Goal: Task Accomplishment & Management: Manage account settings

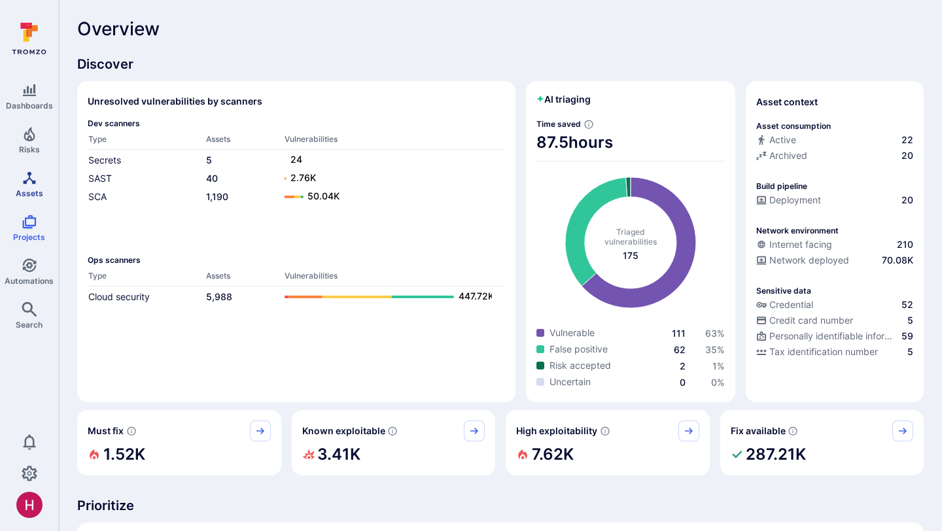
click at [26, 194] on span "Assets" at bounding box center [29, 193] width 27 height 10
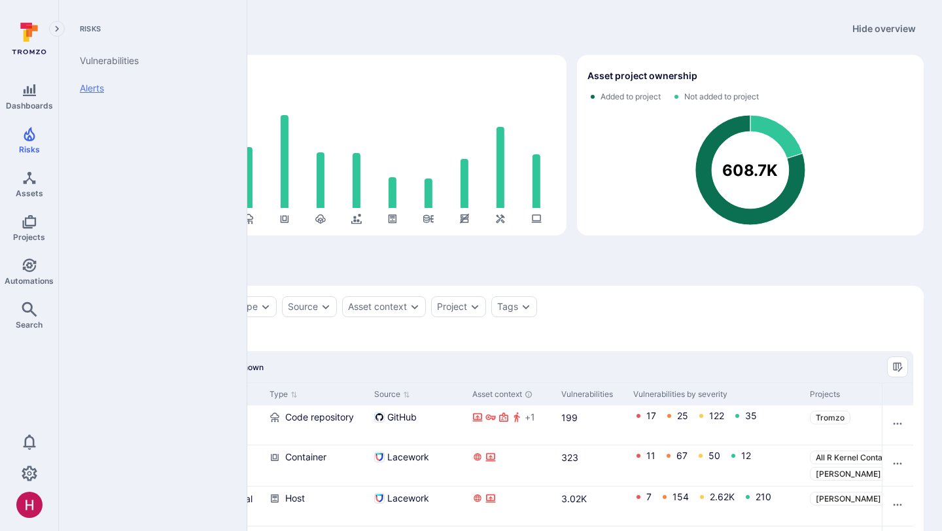
click at [92, 89] on link "Alerts" at bounding box center [150, 88] width 162 height 27
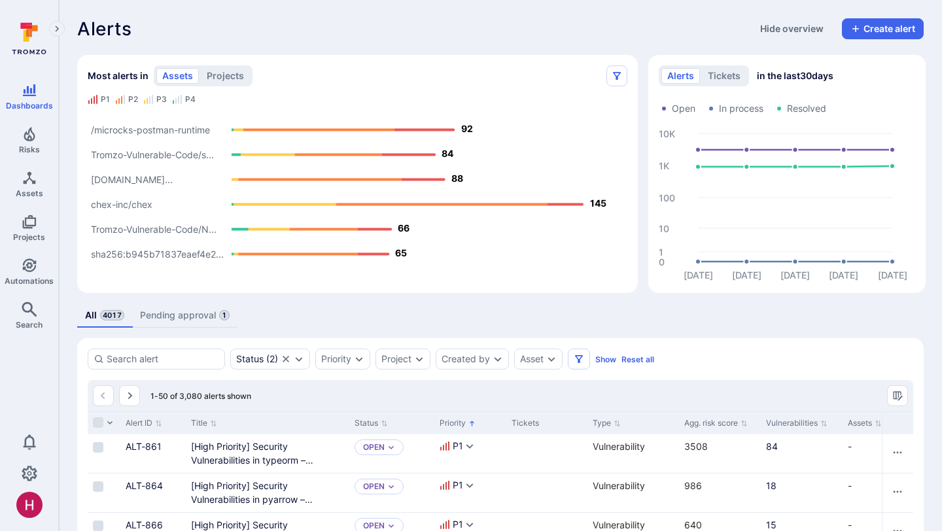
scroll to position [102, 0]
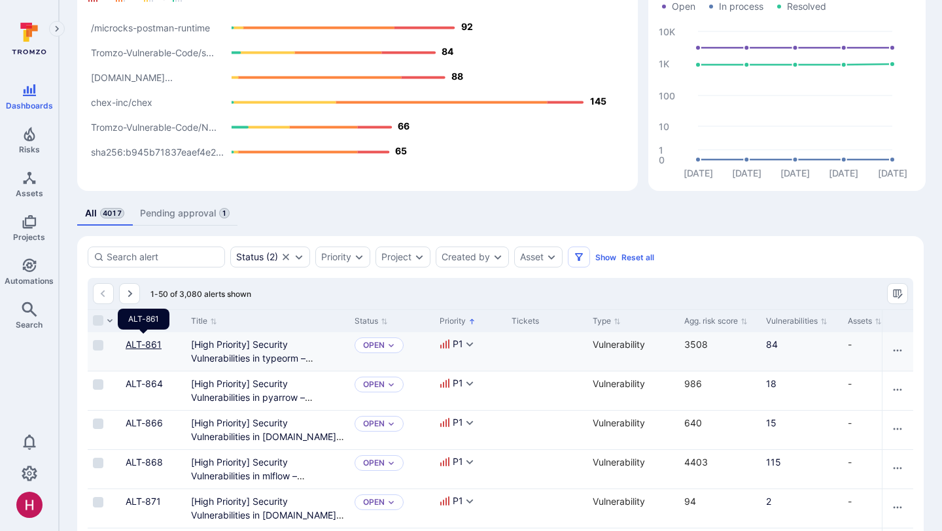
click at [133, 345] on link "ALT-861" at bounding box center [144, 344] width 36 height 11
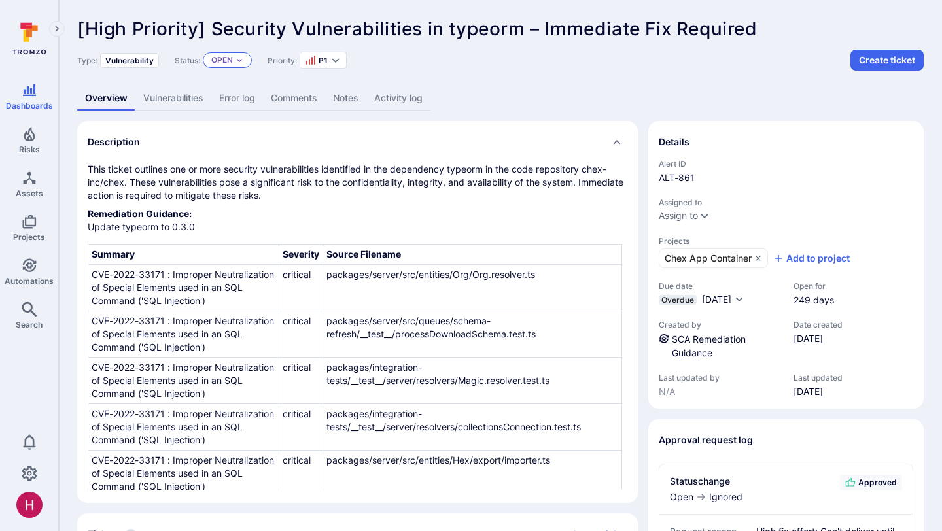
click at [238, 65] on div "Open" at bounding box center [227, 60] width 49 height 16
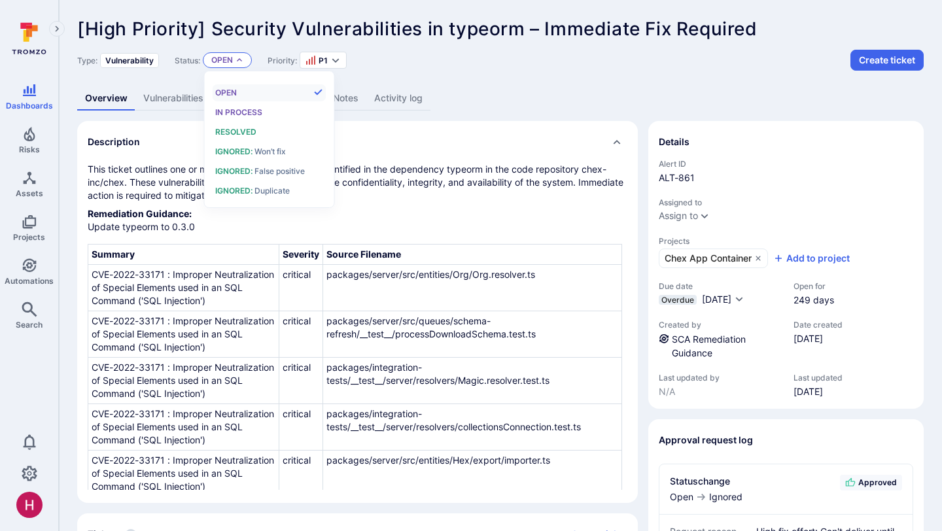
scroll to position [10, 0]
click at [241, 158] on div "Ignored : Won’t fix" at bounding box center [269, 152] width 108 height 14
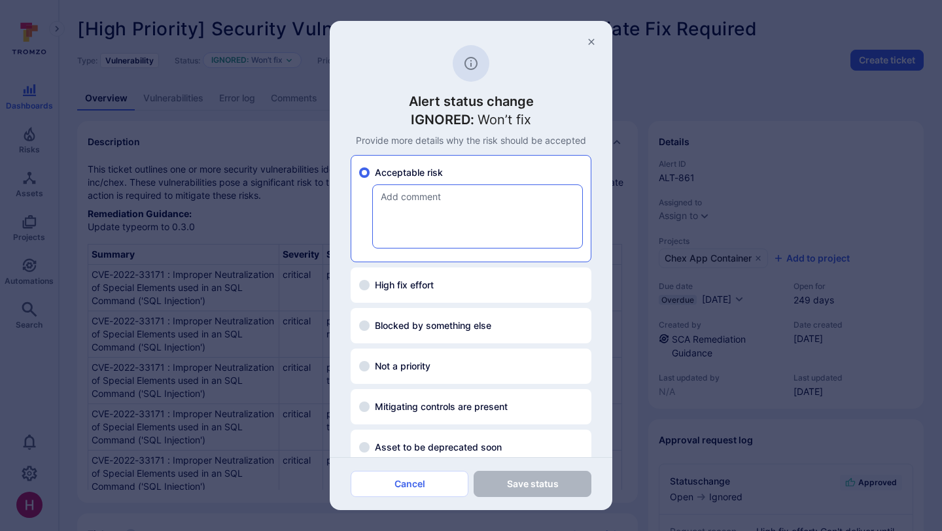
click at [416, 203] on textarea at bounding box center [477, 216] width 209 height 63
click at [415, 484] on button "Cancel" at bounding box center [410, 484] width 118 height 26
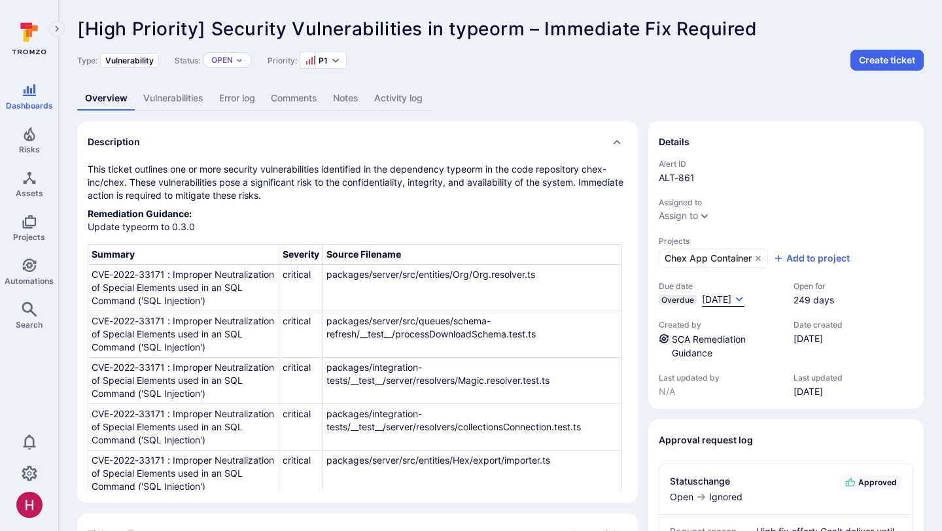
click at [744, 296] on icon "Due date field" at bounding box center [739, 299] width 10 height 10
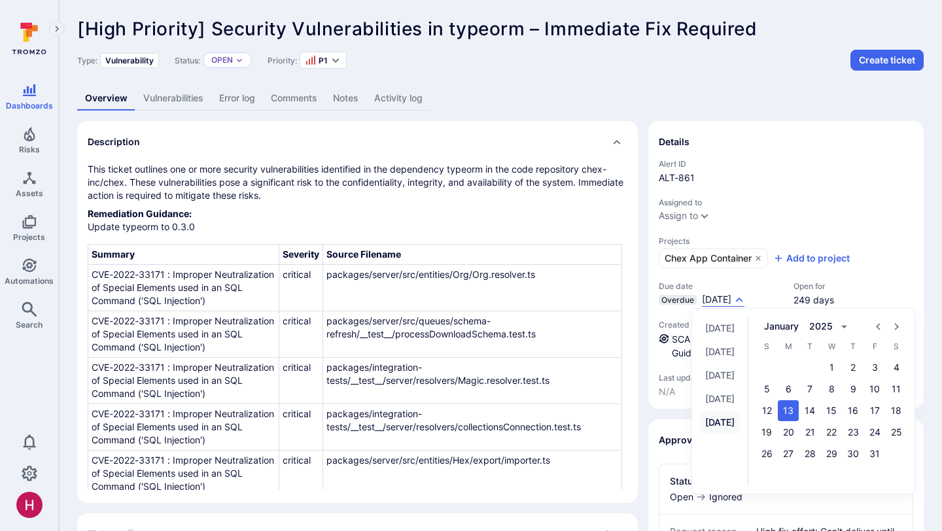
click at [729, 429] on button "[DATE]" at bounding box center [720, 423] width 40 height 24
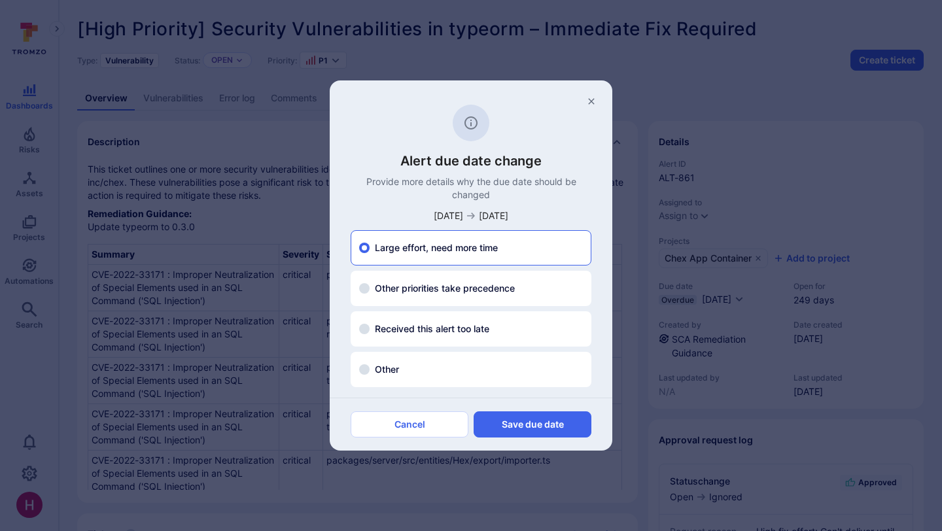
click at [434, 326] on span "Received this alert too late" at bounding box center [432, 329] width 114 height 13
click at [370, 326] on input "Received this alert too late" at bounding box center [364, 329] width 10 height 10
radio input "false"
radio input "true"
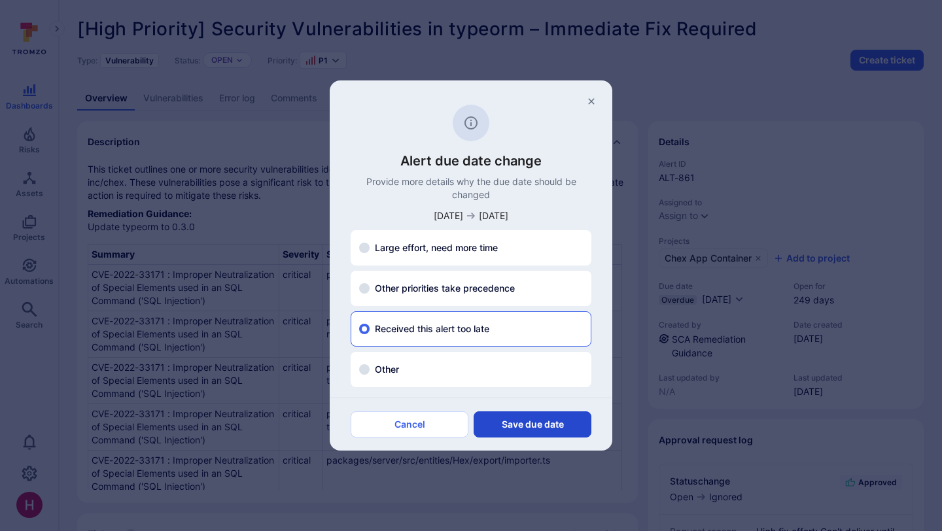
click at [514, 427] on button "Save due date" at bounding box center [533, 424] width 118 height 26
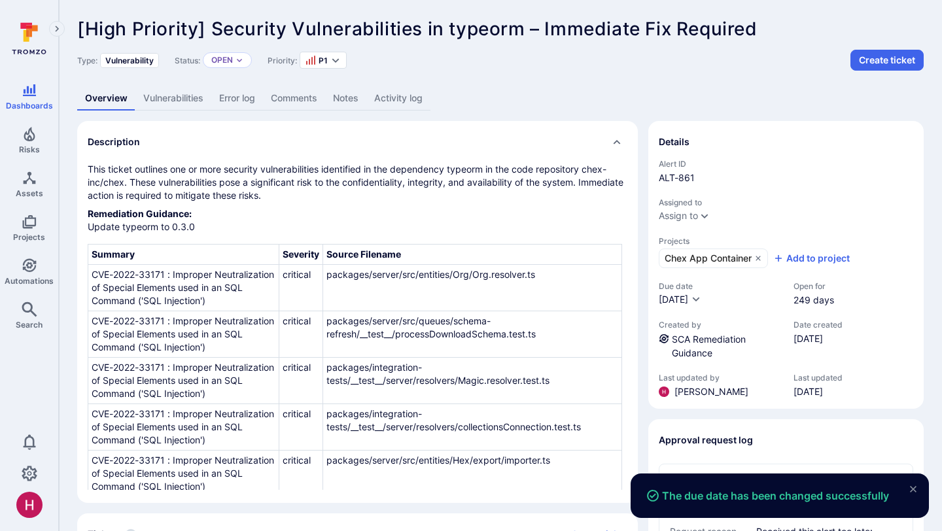
click at [689, 290] on div "Due date [DATE]" at bounding box center [720, 294] width 122 height 26
click at [686, 297] on span "[DATE]" at bounding box center [673, 299] width 29 height 11
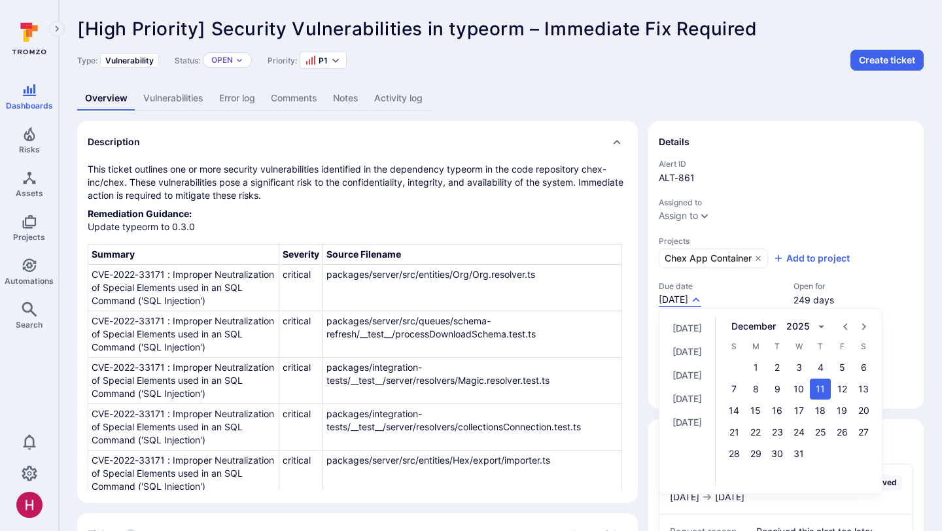
click at [811, 323] on div "2025" at bounding box center [798, 326] width 25 height 13
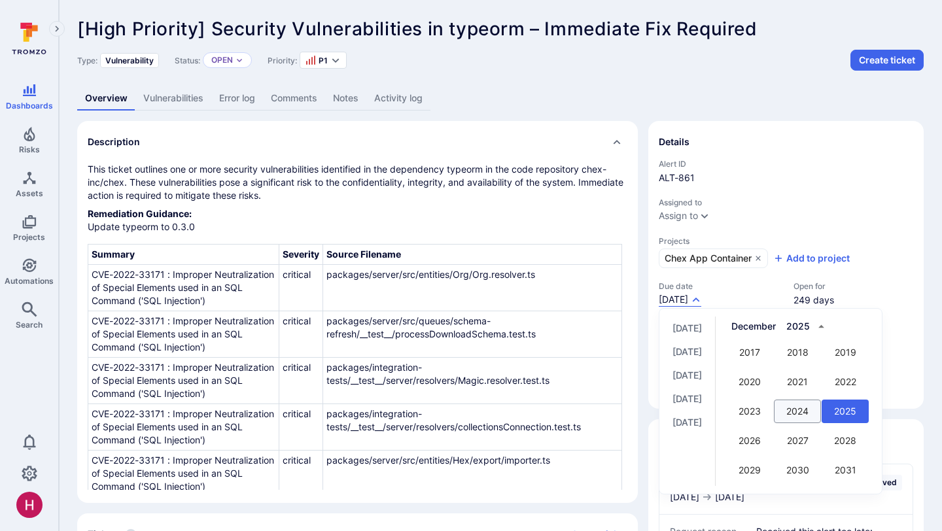
click at [821, 404] on button "2024" at bounding box center [797, 412] width 47 height 24
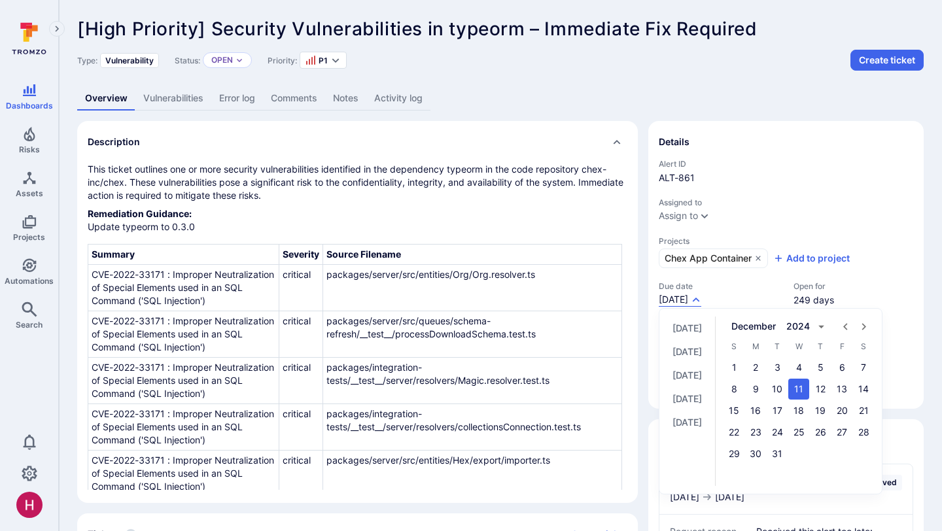
scroll to position [0, 0]
click at [809, 404] on button "18" at bounding box center [798, 410] width 21 height 21
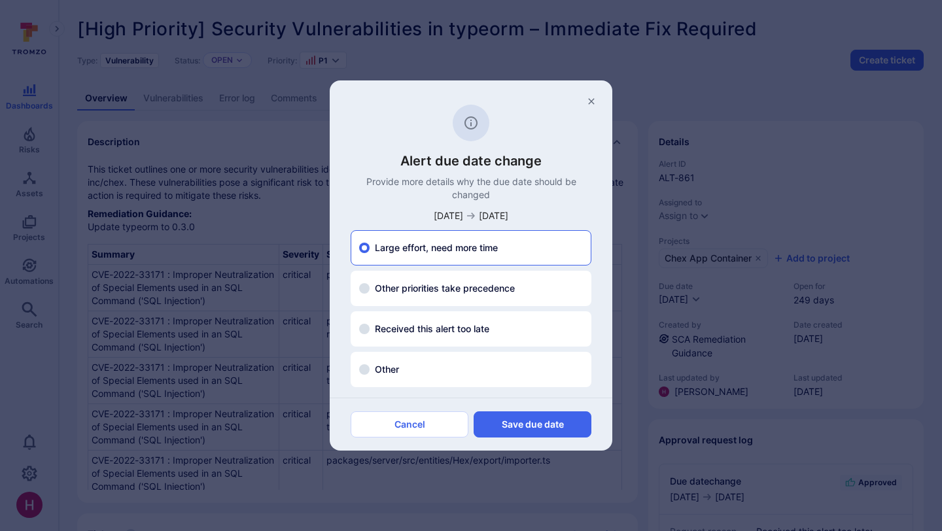
click at [516, 440] on div "Cancel Save due date" at bounding box center [471, 424] width 283 height 53
click at [518, 430] on button "Save due date" at bounding box center [533, 424] width 118 height 26
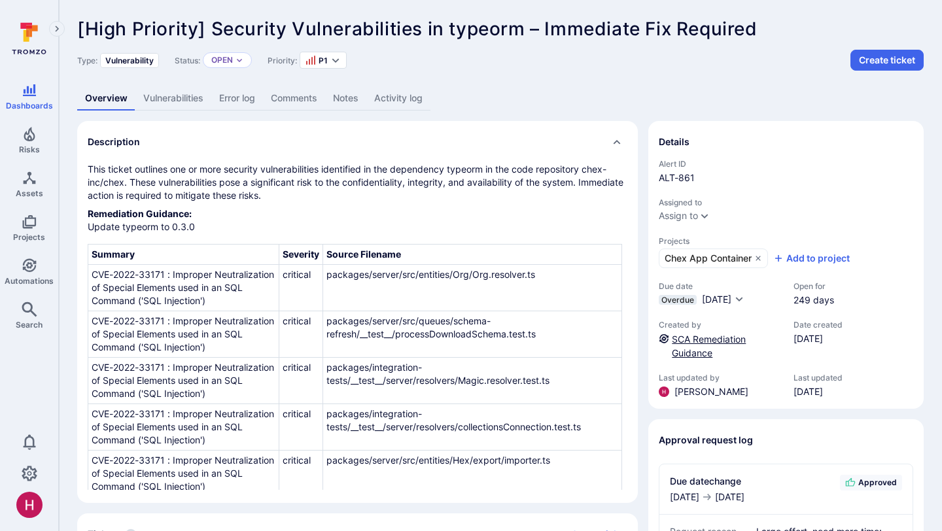
click at [715, 334] on link "SCA Remediation Guidance" at bounding box center [709, 346] width 74 height 25
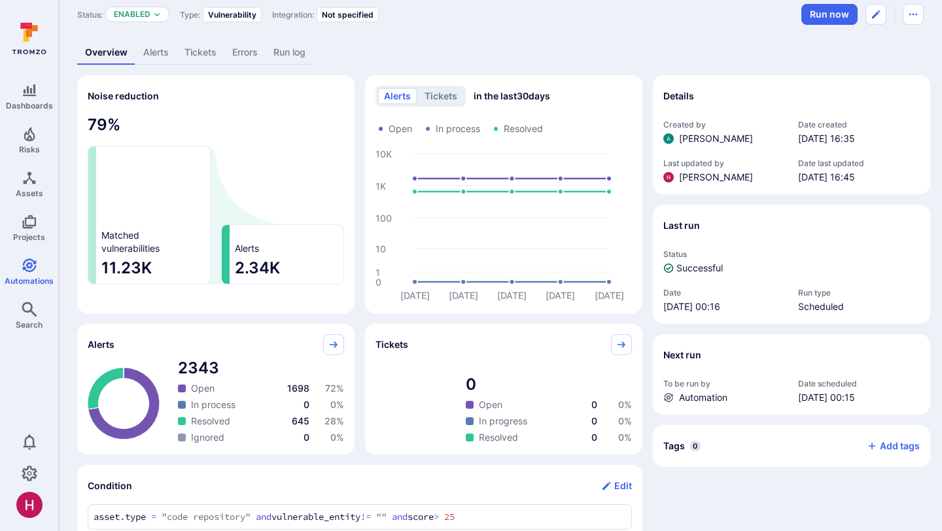
scroll to position [45, 0]
click at [364, 65] on div "Overview Alerts Tickets Errors Run log" at bounding box center [500, 53] width 847 height 24
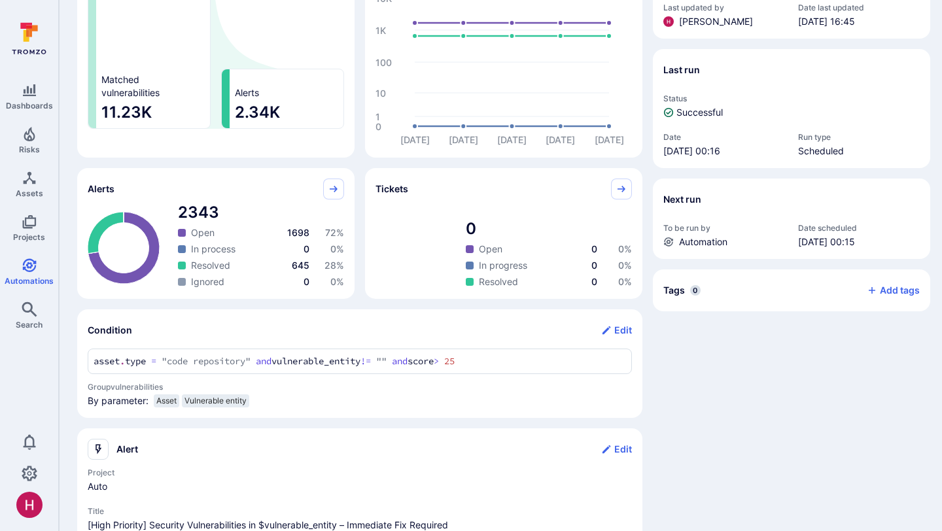
scroll to position [0, 0]
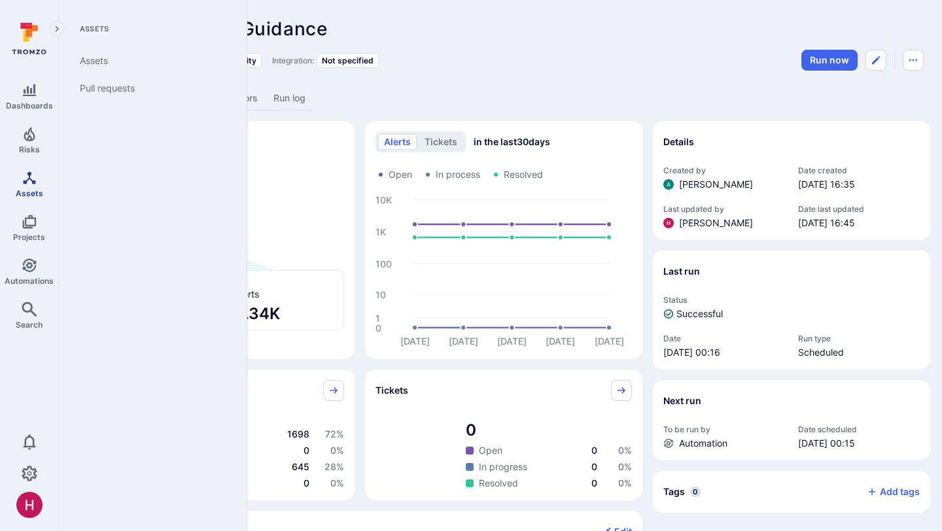
click at [24, 185] on link "Assets" at bounding box center [29, 184] width 58 height 39
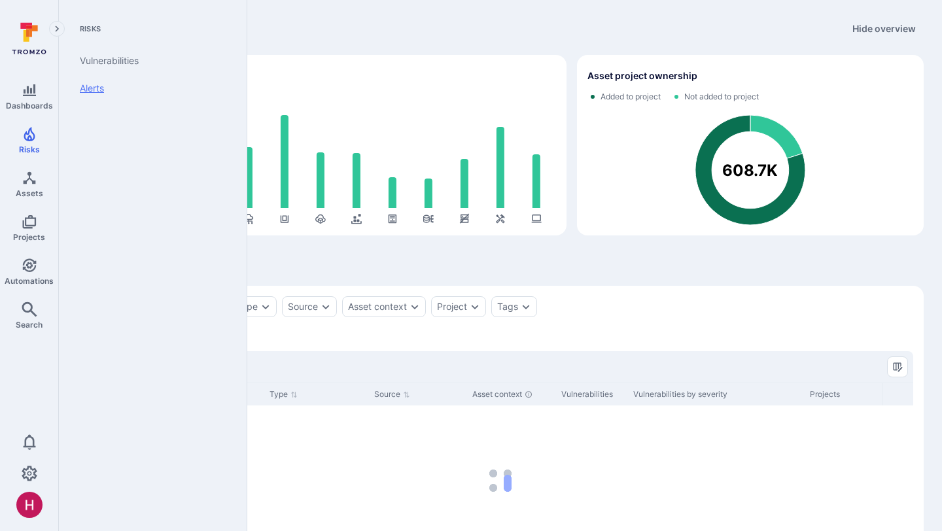
click at [97, 87] on link "Alerts" at bounding box center [150, 88] width 162 height 27
